Goal: Task Accomplishment & Management: Use online tool/utility

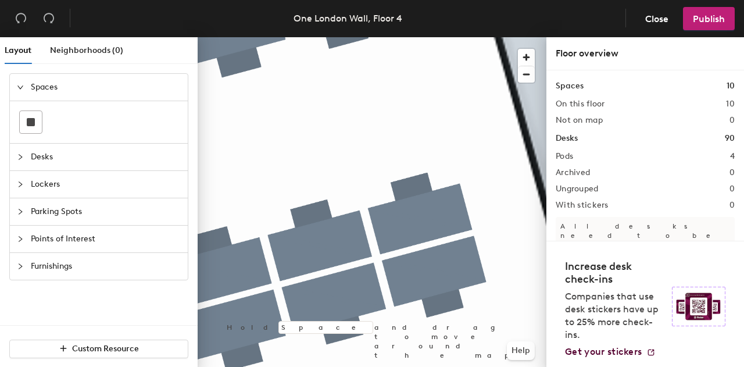
click at [62, 163] on span "Desks" at bounding box center [106, 157] width 150 height 27
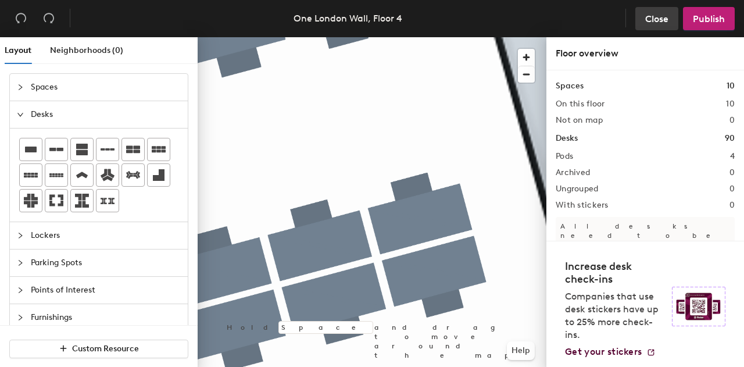
click at [661, 27] on button "Close" at bounding box center [657, 18] width 43 height 23
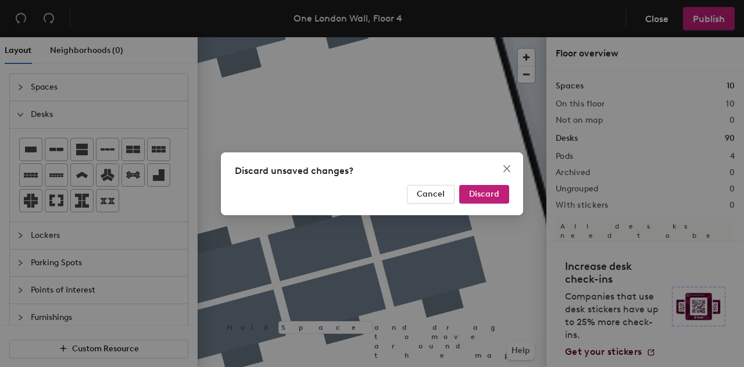
drag, startPoint x: 497, startPoint y: 195, endPoint x: 491, endPoint y: 203, distance: 10.0
click at [496, 195] on span "Discard" at bounding box center [484, 194] width 30 height 10
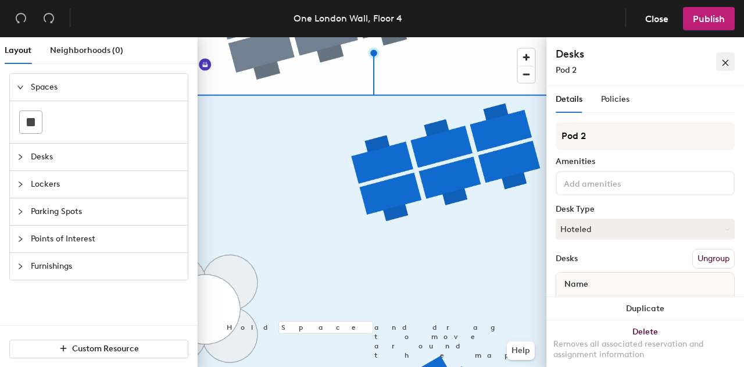
click at [724, 63] on icon "close" at bounding box center [726, 63] width 8 height 8
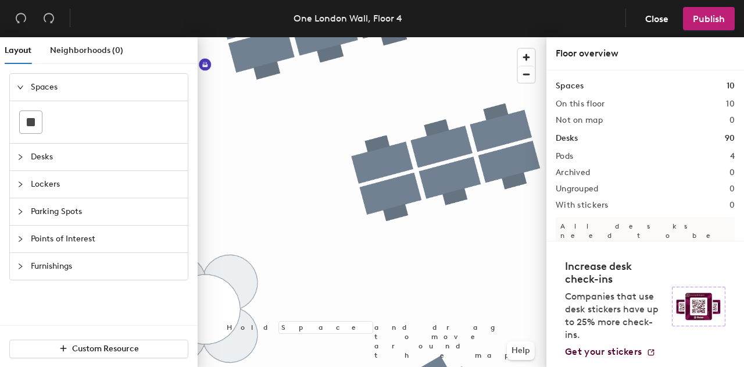
click at [54, 151] on span "Desks" at bounding box center [106, 157] width 150 height 27
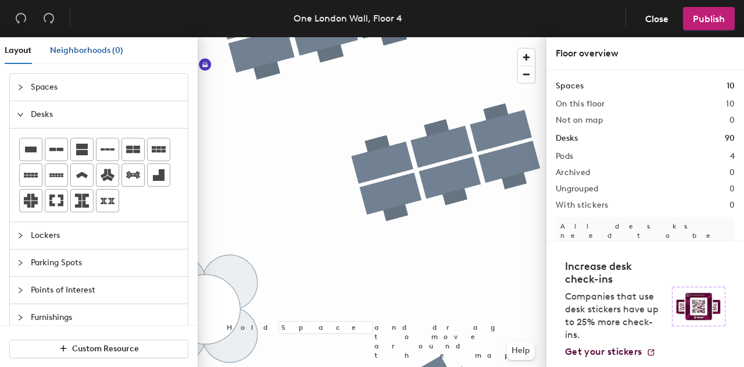
click at [95, 49] on span "Neighborhoods (0)" at bounding box center [86, 50] width 73 height 10
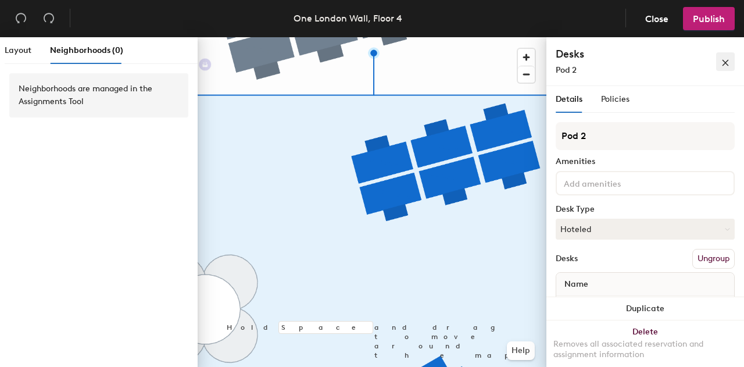
click at [725, 65] on icon "close" at bounding box center [726, 63] width 8 height 8
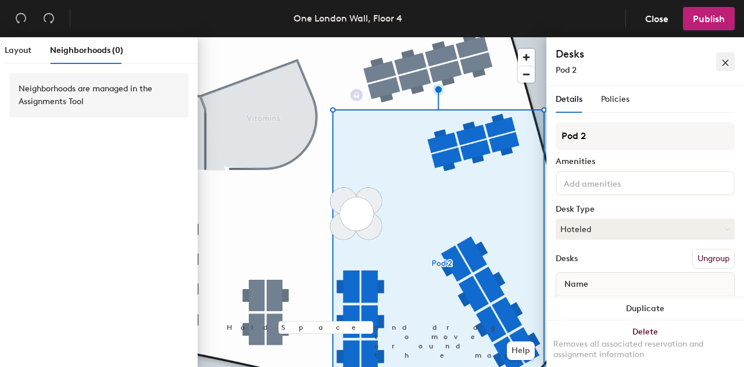
click at [733, 66] on button "button" at bounding box center [726, 61] width 19 height 19
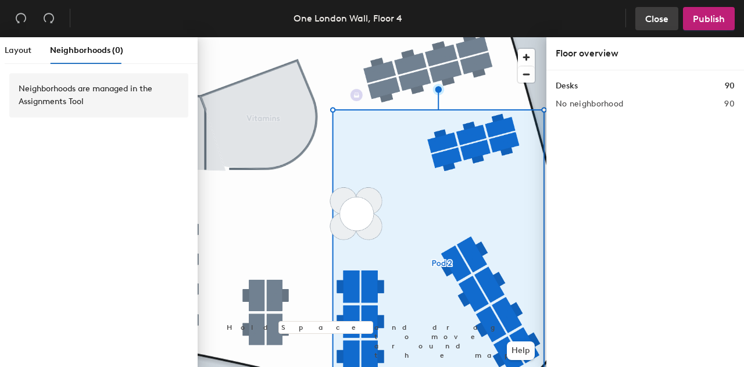
click at [658, 17] on span "Close" at bounding box center [657, 18] width 23 height 11
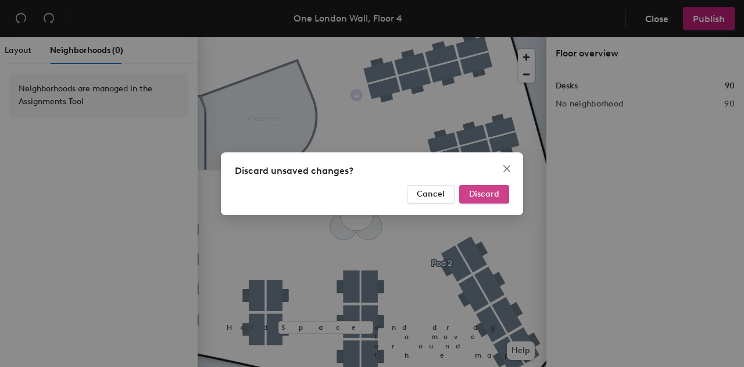
click at [490, 191] on span "Discard" at bounding box center [484, 194] width 30 height 10
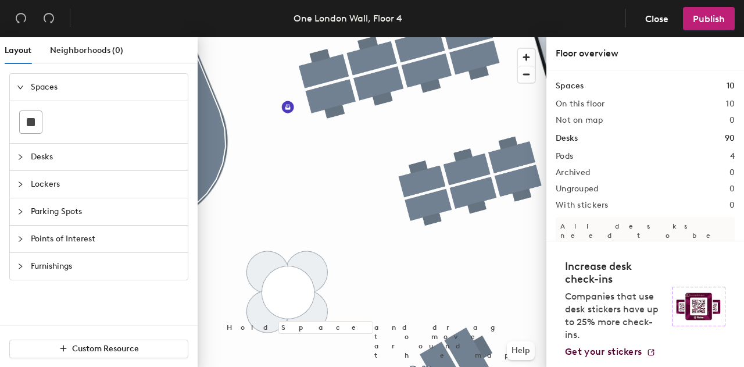
click at [572, 84] on h1 "Spaces" at bounding box center [570, 86] width 28 height 13
click at [657, 19] on span "Close" at bounding box center [657, 18] width 23 height 11
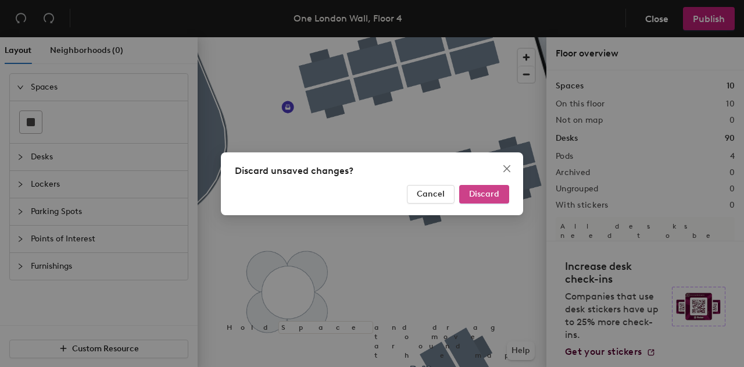
click at [492, 201] on button "Discard" at bounding box center [484, 194] width 50 height 19
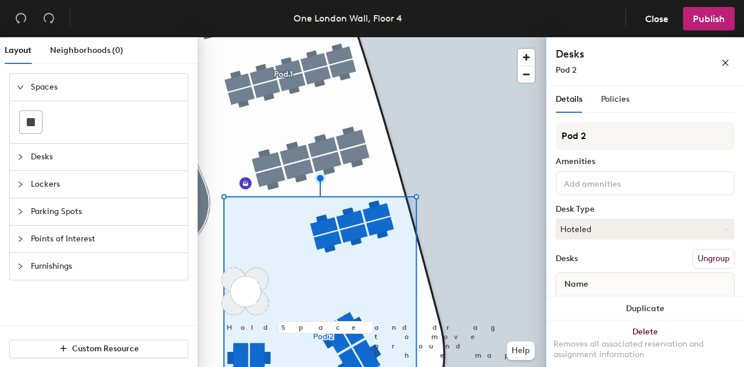
click at [461, 37] on div at bounding box center [372, 37] width 349 height 0
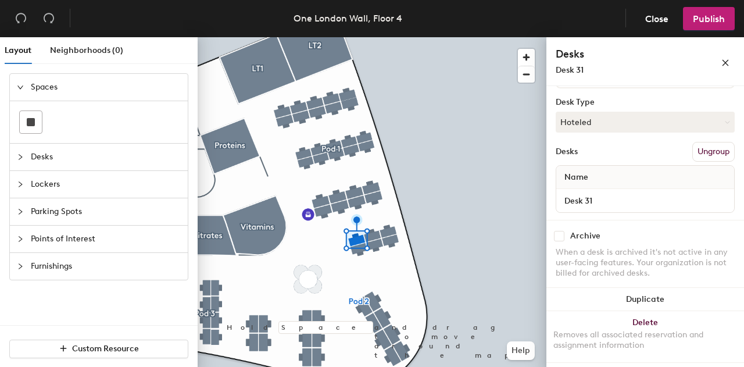
scroll to position [105, 0]
click at [693, 149] on button "Ungroup" at bounding box center [714, 154] width 42 height 20
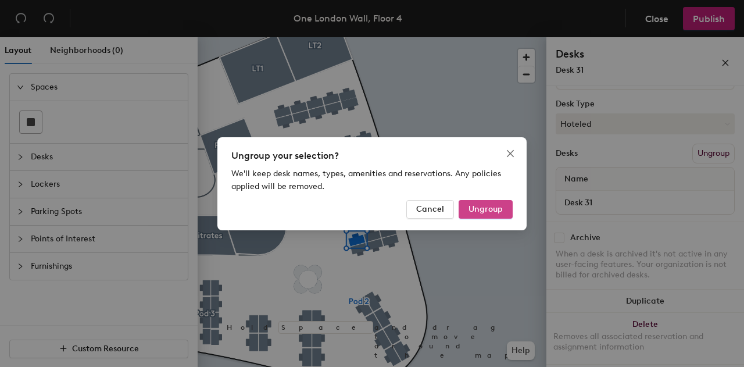
click at [499, 210] on span "Ungroup" at bounding box center [486, 209] width 34 height 10
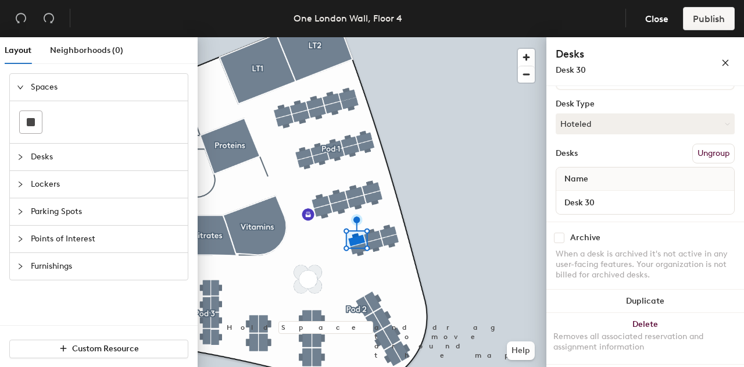
click at [693, 153] on button "Ungroup" at bounding box center [714, 154] width 42 height 20
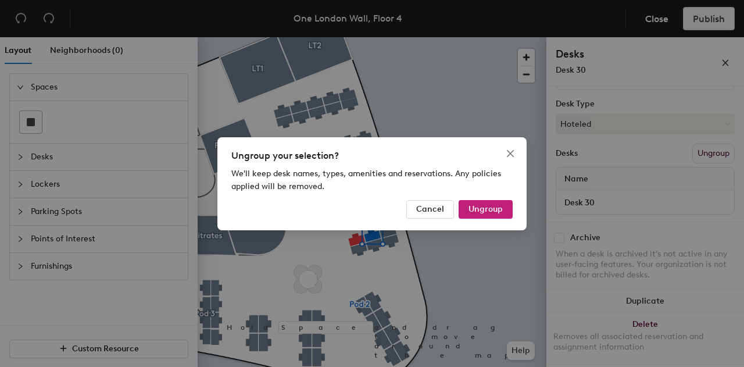
click at [514, 206] on div "Ungroup your selection? We'll keep desk names, types, amenities and reservation…" at bounding box center [372, 183] width 309 height 93
click at [508, 206] on button "Ungroup" at bounding box center [486, 209] width 54 height 19
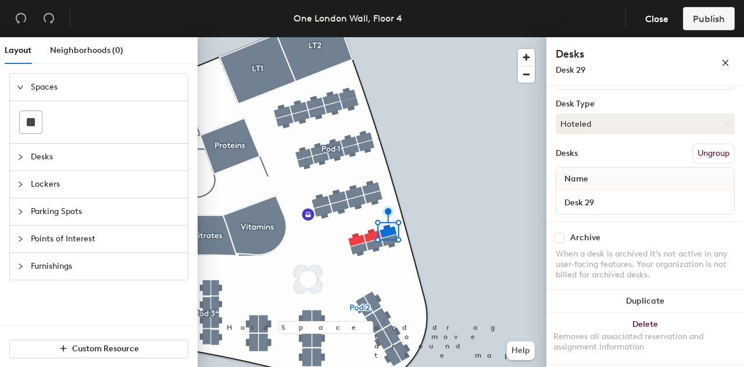
click at [693, 151] on button "Ungroup" at bounding box center [714, 154] width 42 height 20
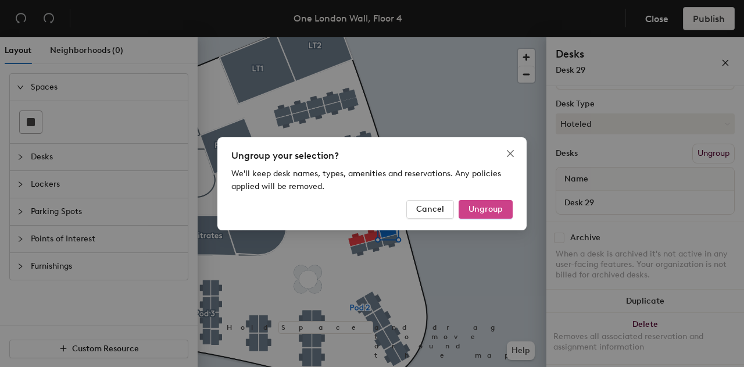
click at [481, 207] on span "Ungroup" at bounding box center [486, 209] width 34 height 10
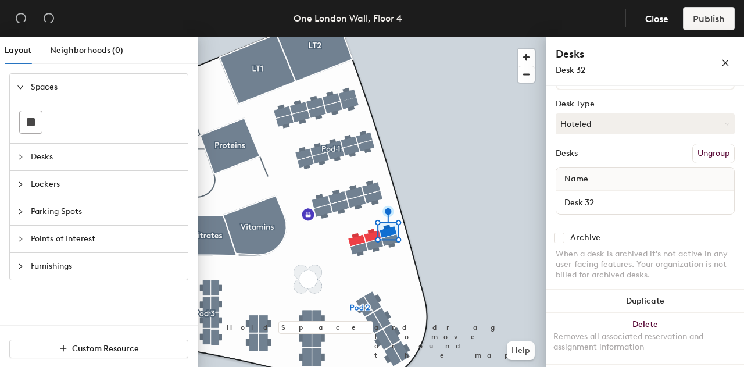
click at [708, 150] on button "Ungroup" at bounding box center [714, 154] width 42 height 20
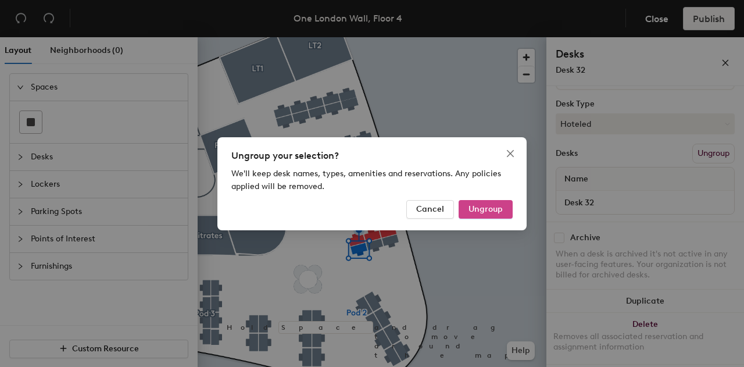
click at [490, 206] on span "Ungroup" at bounding box center [486, 209] width 34 height 10
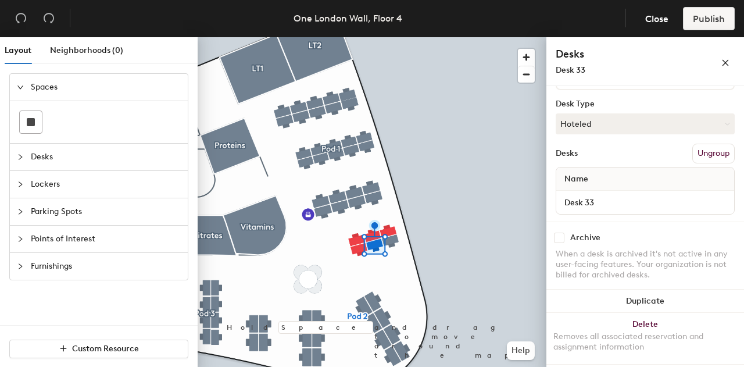
click at [711, 153] on button "Ungroup" at bounding box center [714, 154] width 42 height 20
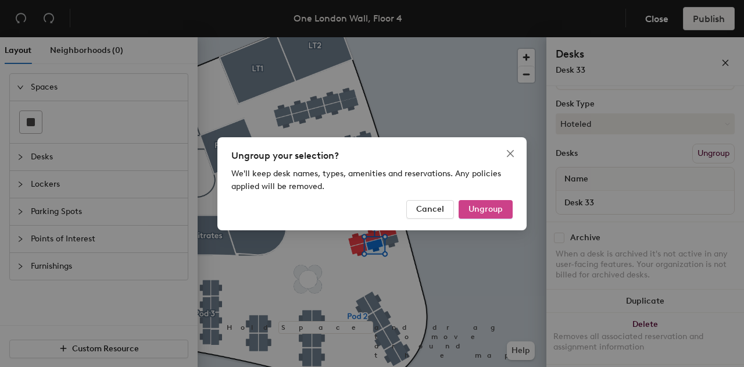
click at [487, 211] on span "Ungroup" at bounding box center [486, 209] width 34 height 10
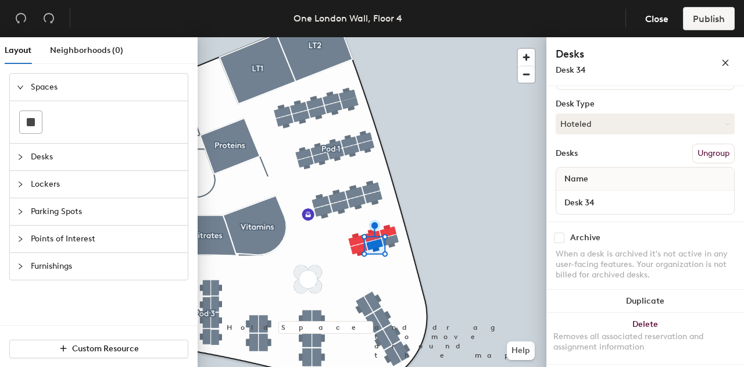
click at [697, 151] on button "Ungroup" at bounding box center [714, 154] width 42 height 20
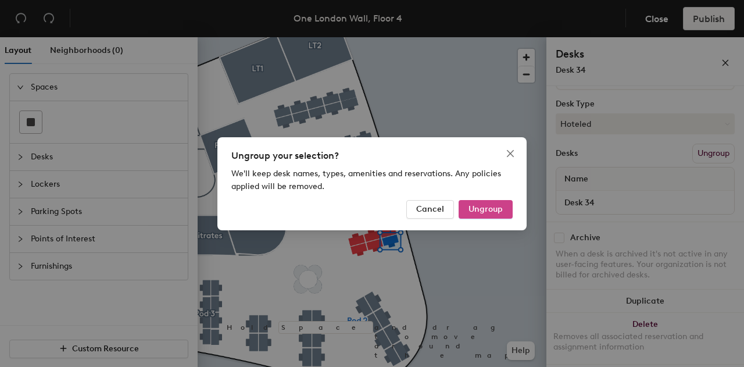
click at [499, 211] on span "Ungroup" at bounding box center [486, 209] width 34 height 10
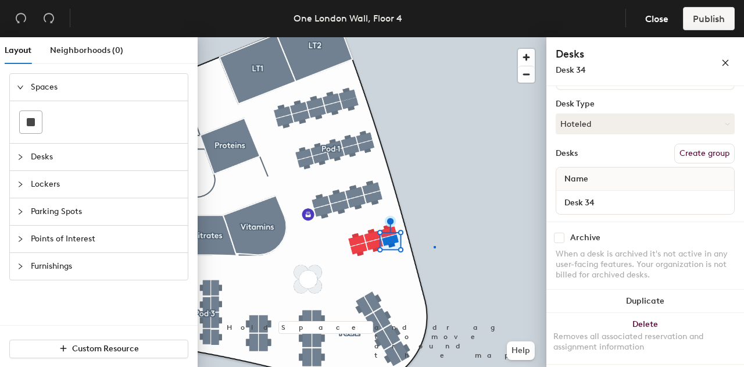
click at [434, 37] on div at bounding box center [372, 37] width 349 height 0
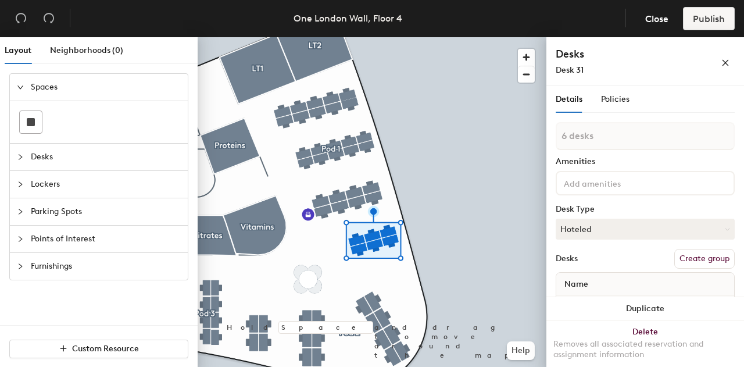
click at [691, 257] on button "Create group" at bounding box center [705, 259] width 60 height 20
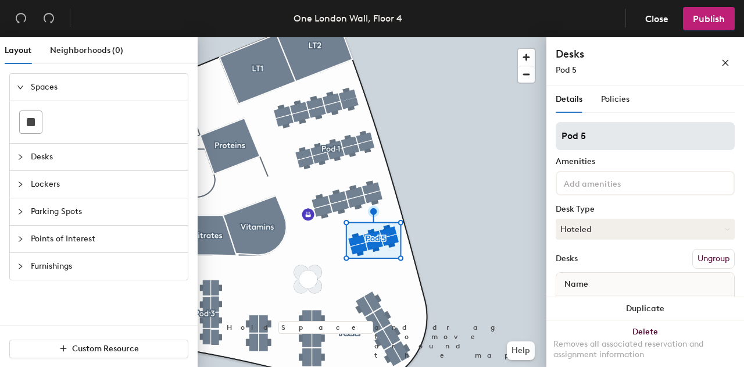
click at [487, 142] on div "Layout Neighborhoods (0) Spaces Desks Lockers Parking Spots Points of Interest …" at bounding box center [372, 204] width 744 height 334
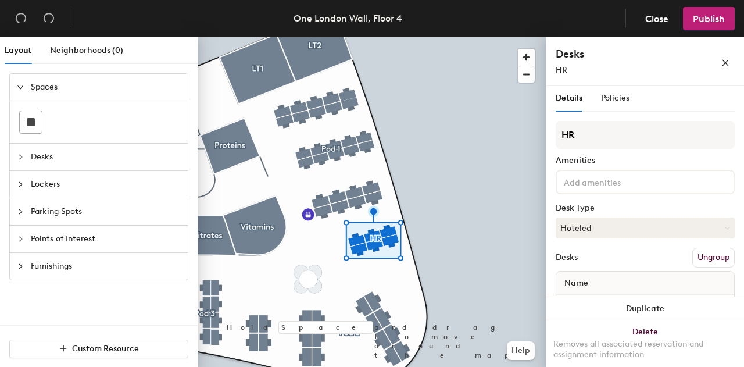
scroll to position [0, 0]
type input "HR"
click at [601, 223] on button "Hoteled" at bounding box center [645, 229] width 179 height 21
click at [589, 269] on div "Assigned" at bounding box center [615, 264] width 116 height 17
click at [610, 98] on span "Policies" at bounding box center [615, 99] width 28 height 10
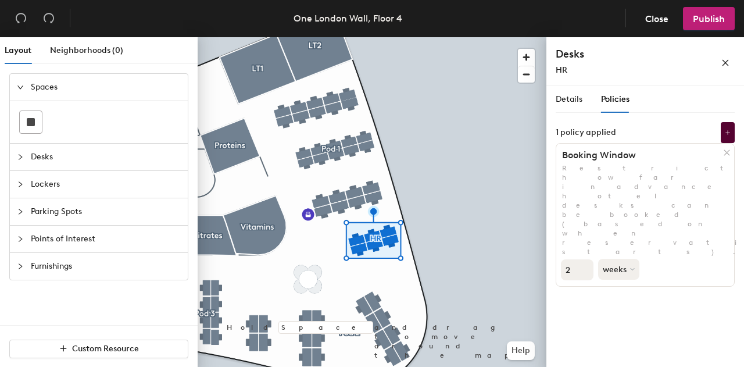
click at [586, 259] on input "2" at bounding box center [577, 269] width 33 height 21
click at [616, 259] on button "weeks" at bounding box center [620, 269] width 44 height 21
drag, startPoint x: 575, startPoint y: 218, endPoint x: 577, endPoint y: 207, distance: 10.6
click at [577, 218] on div "Details Policies HR Amenities Desk Type Assigned Desks Ungroup Name Desk 29 Des…" at bounding box center [646, 229] width 198 height 286
click at [580, 259] on input "2" at bounding box center [577, 269] width 33 height 21
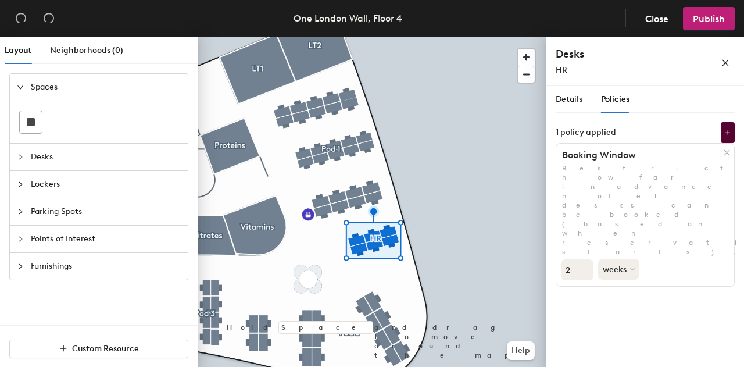
drag, startPoint x: 587, startPoint y: 203, endPoint x: 583, endPoint y: 198, distance: 6.2
click at [587, 259] on input "2" at bounding box center [577, 269] width 33 height 21
type input "1"
click at [583, 259] on input "1" at bounding box center [577, 269] width 33 height 21
click at [728, 152] on icon at bounding box center [727, 152] width 5 height 5
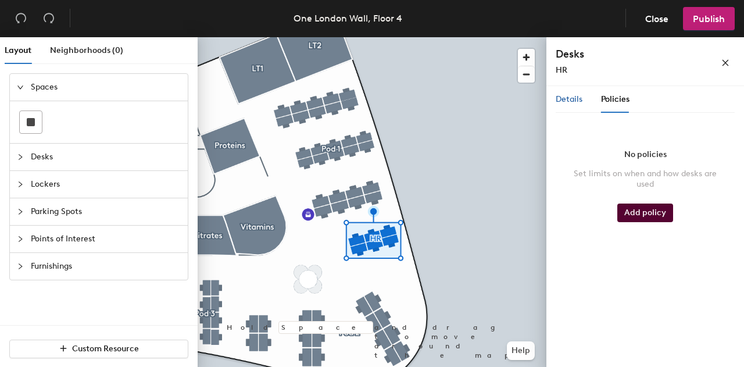
click at [575, 104] on span "Details" at bounding box center [569, 99] width 27 height 10
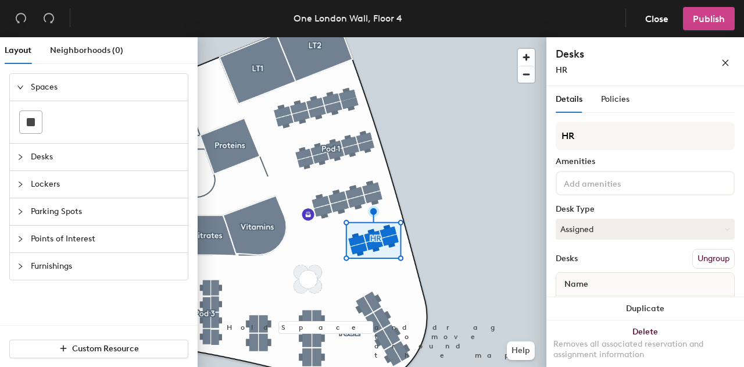
click at [707, 24] on button "Publish" at bounding box center [709, 18] width 52 height 23
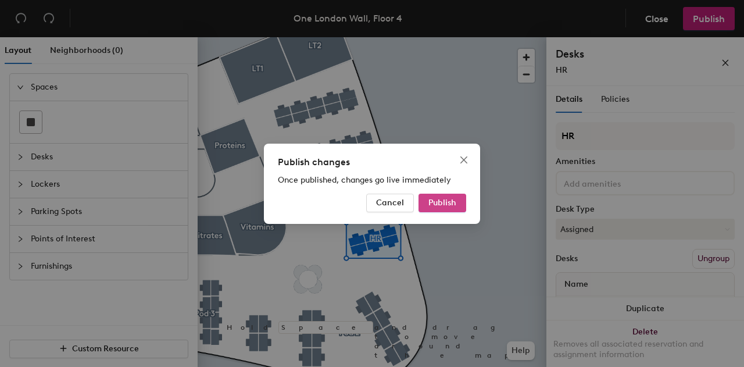
click at [437, 202] on span "Publish" at bounding box center [443, 203] width 28 height 10
